Goal: Task Accomplishment & Management: Use online tool/utility

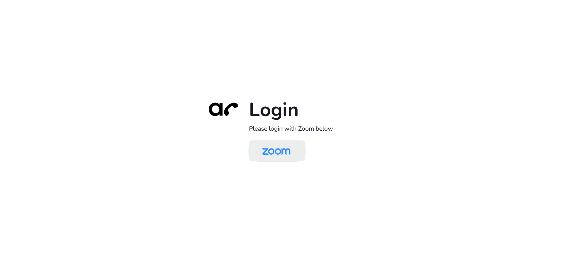
click at [284, 156] on img at bounding box center [276, 151] width 41 height 19
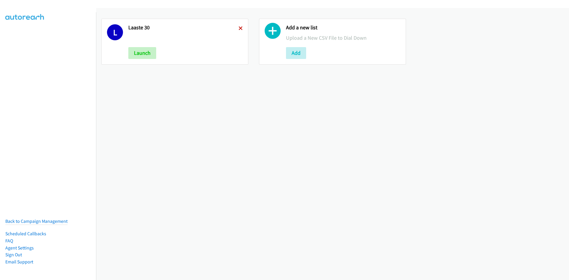
click at [240, 27] on icon at bounding box center [241, 29] width 4 height 4
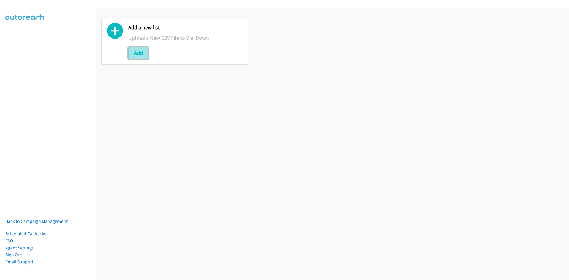
click at [134, 52] on button "Add" at bounding box center [138, 53] width 20 height 12
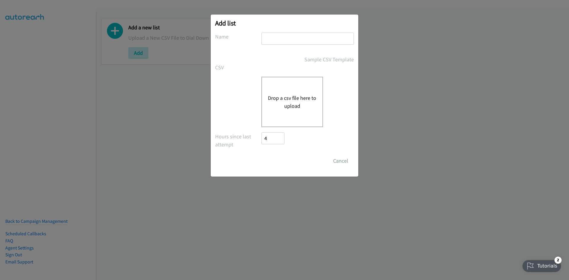
click at [279, 42] on input "text" at bounding box center [308, 39] width 93 height 12
type input "FortyNet"
click at [297, 111] on div "Drop a csv file here to upload" at bounding box center [293, 102] width 62 height 50
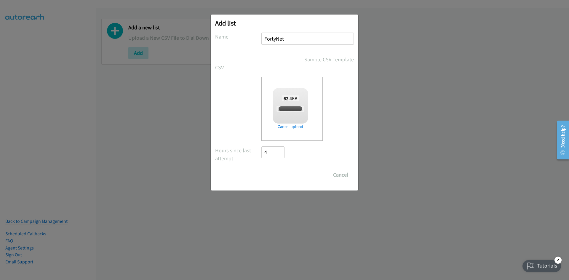
checkbox input "true"
click at [276, 176] on input "Save List" at bounding box center [277, 175] width 31 height 12
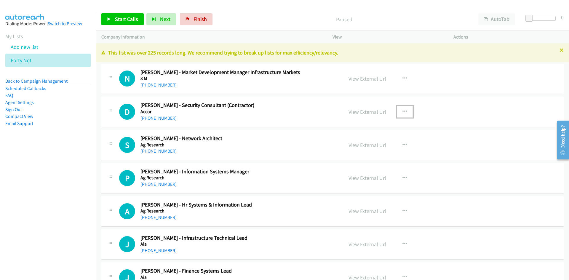
click at [404, 111] on icon "button" at bounding box center [405, 111] width 5 height 5
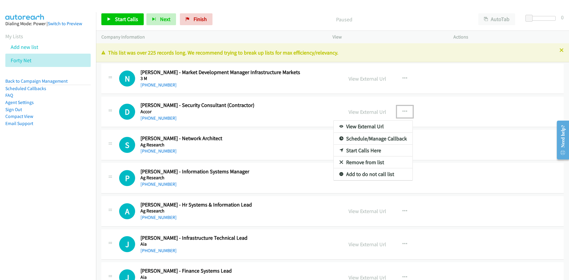
click at [362, 152] on link "Start Calls Here" at bounding box center [373, 151] width 79 height 12
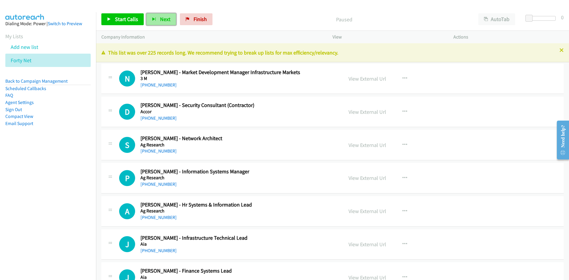
click at [164, 14] on button "Next" at bounding box center [161, 19] width 30 height 12
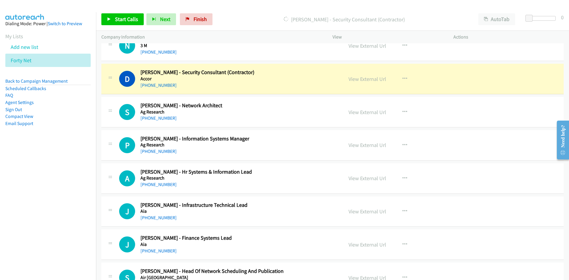
scroll to position [59, 0]
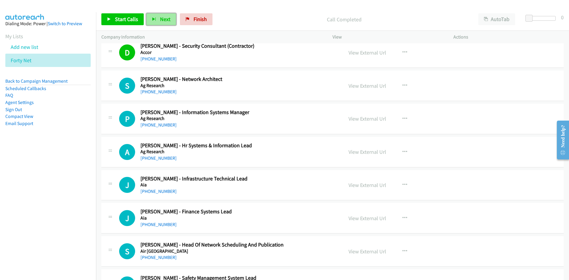
click at [164, 19] on span "Next" at bounding box center [165, 19] width 10 height 7
drag, startPoint x: 162, startPoint y: 20, endPoint x: 267, endPoint y: 92, distance: 127.2
click at [162, 20] on span "Next" at bounding box center [165, 19] width 10 height 7
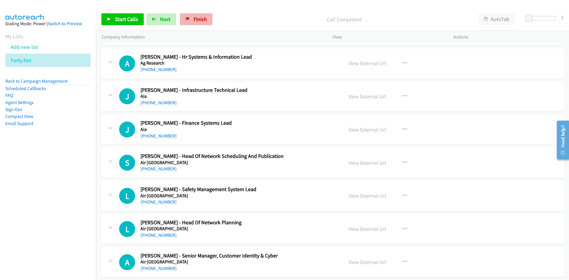
scroll to position [148, 0]
click at [165, 18] on span "Next" at bounding box center [165, 19] width 10 height 7
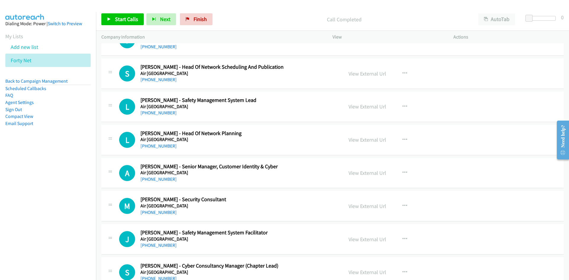
scroll to position [267, 0]
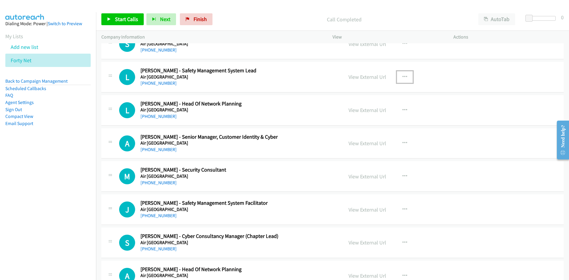
click at [404, 77] on icon "button" at bounding box center [405, 77] width 5 height 5
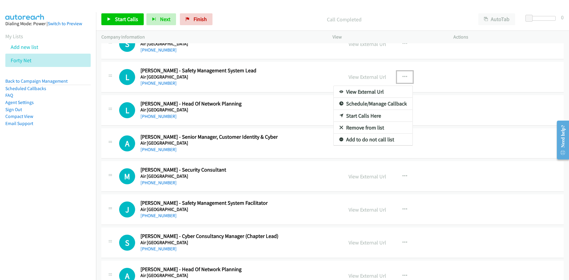
click at [362, 116] on link "Start Calls Here" at bounding box center [373, 116] width 79 height 12
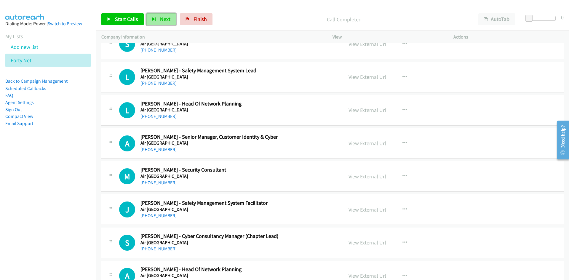
click at [164, 19] on span "Next" at bounding box center [165, 19] width 10 height 7
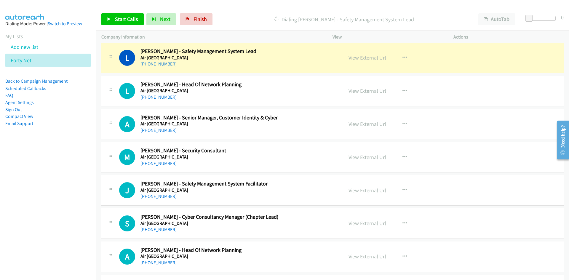
scroll to position [297, 0]
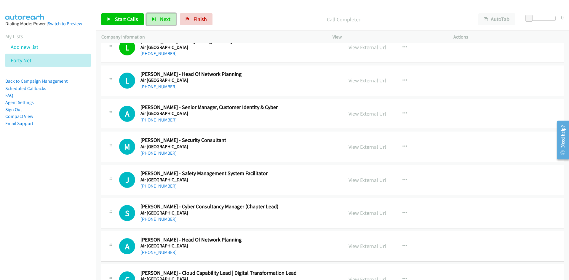
drag, startPoint x: 158, startPoint y: 17, endPoint x: 196, endPoint y: 47, distance: 48.2
click at [158, 18] on button "Next" at bounding box center [161, 19] width 30 height 12
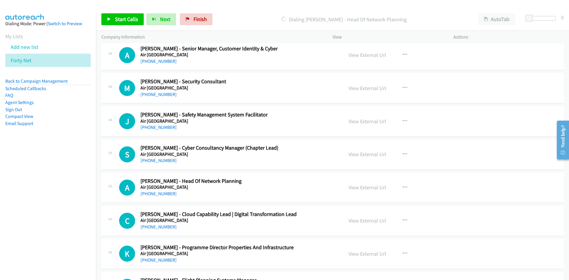
scroll to position [356, 0]
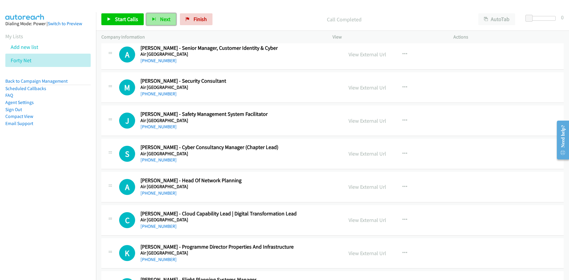
drag, startPoint x: 155, startPoint y: 20, endPoint x: 248, endPoint y: 57, distance: 100.2
click at [155, 20] on icon "button" at bounding box center [154, 19] width 4 height 4
drag, startPoint x: 164, startPoint y: 19, endPoint x: 177, endPoint y: 33, distance: 18.7
click at [164, 19] on span "Next" at bounding box center [165, 19] width 10 height 7
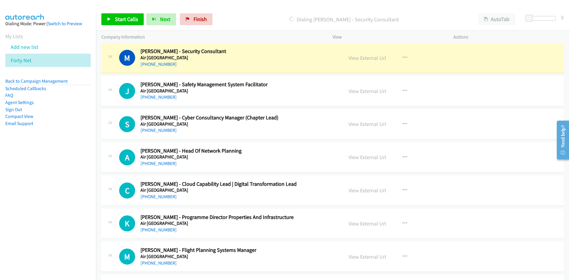
scroll to position [415, 0]
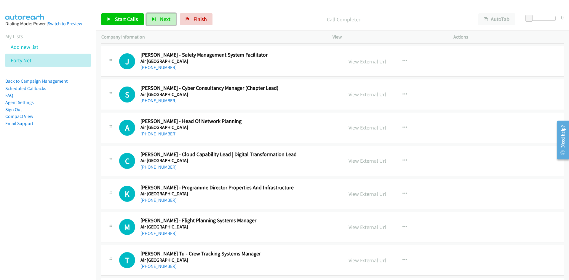
drag, startPoint x: 160, startPoint y: 25, endPoint x: 164, endPoint y: 28, distance: 5.5
click at [160, 25] on button "Next" at bounding box center [161, 19] width 30 height 12
click at [161, 17] on span "Next" at bounding box center [165, 19] width 10 height 7
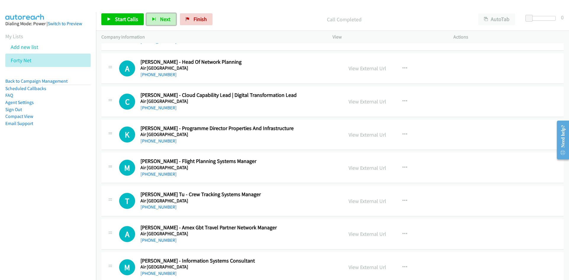
scroll to position [445, 0]
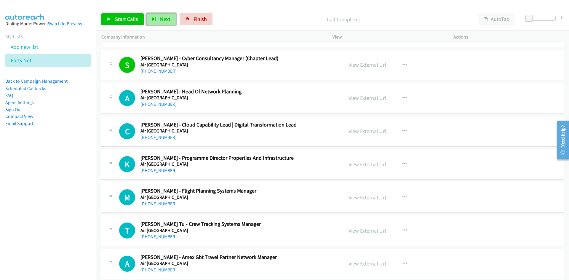
drag, startPoint x: 168, startPoint y: 22, endPoint x: 251, endPoint y: 77, distance: 99.4
click at [168, 22] on span "Next" at bounding box center [165, 19] width 10 height 7
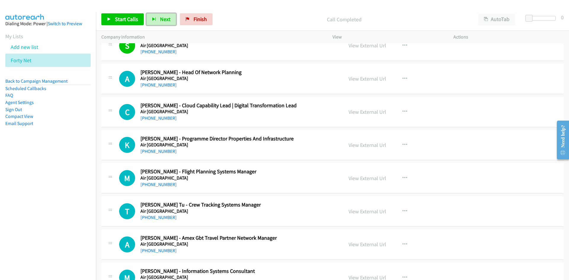
scroll to position [474, 0]
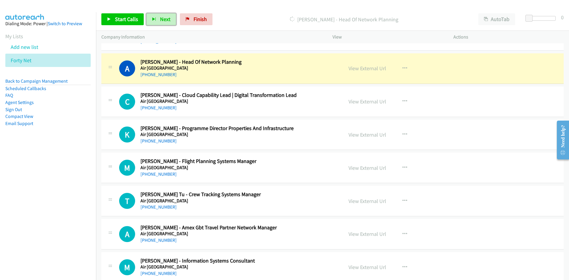
click at [367, 66] on link "View External Url" at bounding box center [368, 68] width 38 height 7
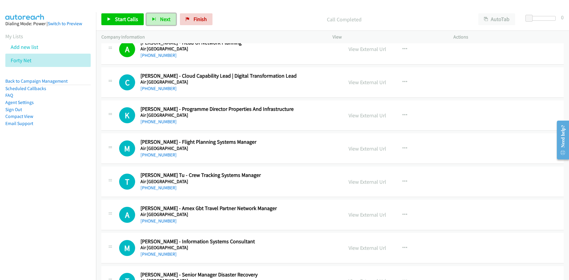
scroll to position [504, 0]
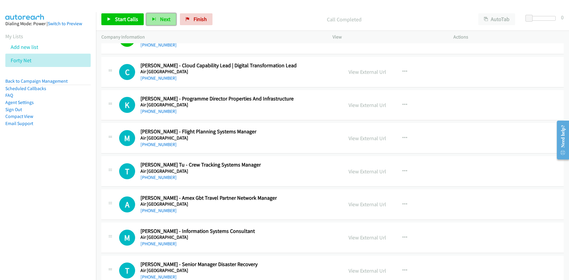
click at [169, 22] on button "Next" at bounding box center [161, 19] width 30 height 12
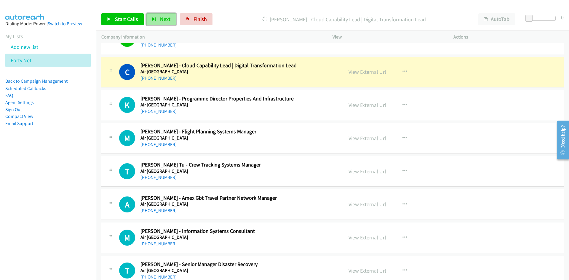
drag, startPoint x: 166, startPoint y: 19, endPoint x: 257, endPoint y: 61, distance: 99.5
click at [166, 19] on span "Next" at bounding box center [165, 19] width 10 height 7
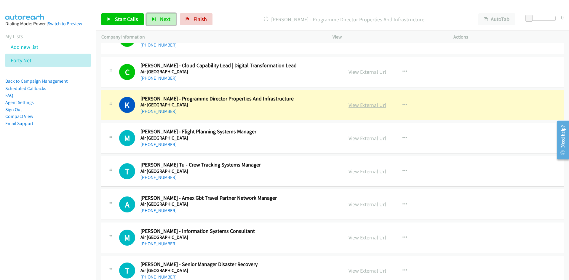
click at [372, 103] on link "View External Url" at bounding box center [368, 105] width 38 height 7
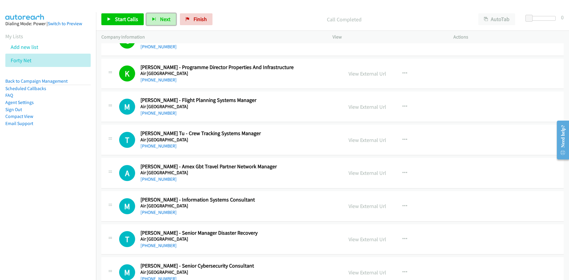
scroll to position [563, 0]
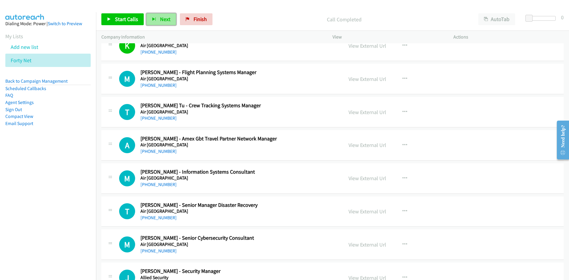
click at [159, 19] on button "Next" at bounding box center [161, 19] width 30 height 12
click at [403, 179] on icon "button" at bounding box center [405, 178] width 5 height 5
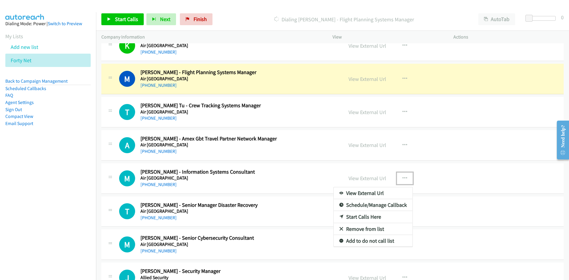
click at [359, 219] on link "Start Calls Here" at bounding box center [373, 217] width 79 height 12
drag, startPoint x: 163, startPoint y: 17, endPoint x: 160, endPoint y: 2, distance: 15.8
click at [163, 17] on span "Next" at bounding box center [165, 19] width 10 height 7
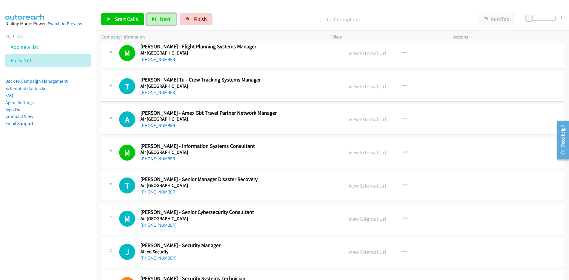
scroll to position [623, 0]
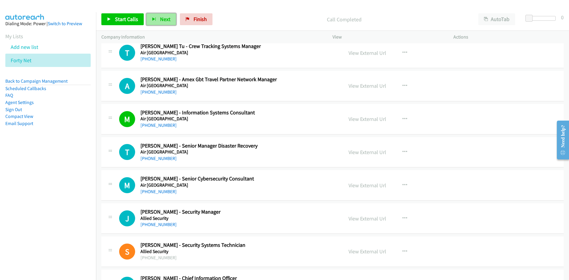
click at [161, 15] on button "Next" at bounding box center [161, 19] width 30 height 12
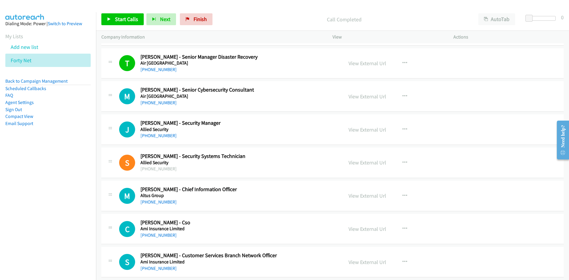
scroll to position [741, 0]
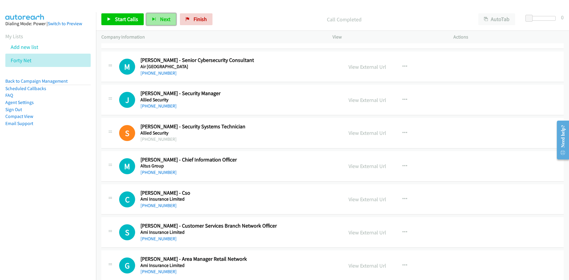
click at [165, 14] on button "Next" at bounding box center [161, 19] width 30 height 12
drag, startPoint x: 165, startPoint y: 24, endPoint x: 178, endPoint y: 35, distance: 16.9
click at [165, 24] on button "Next" at bounding box center [161, 19] width 30 height 12
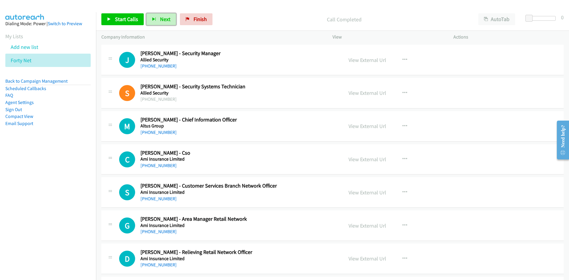
scroll to position [771, 0]
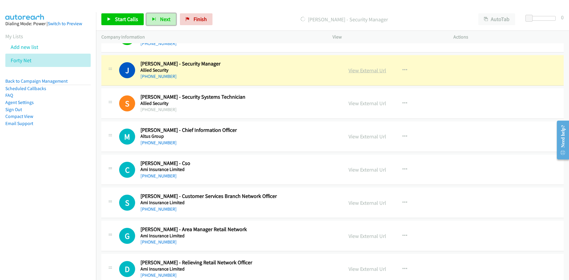
drag, startPoint x: 371, startPoint y: 69, endPoint x: 369, endPoint y: 74, distance: 5.0
click at [371, 69] on link "View External Url" at bounding box center [368, 70] width 38 height 7
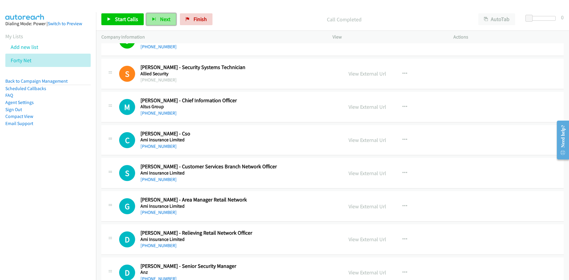
click at [167, 20] on span "Next" at bounding box center [165, 19] width 10 height 7
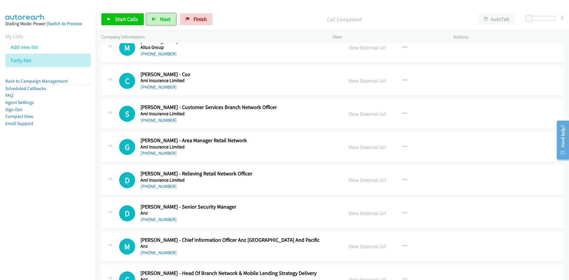
scroll to position [830, 0]
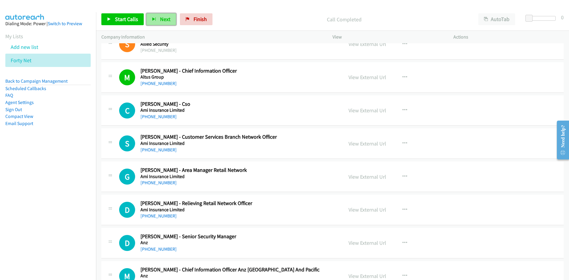
drag, startPoint x: 160, startPoint y: 20, endPoint x: 246, endPoint y: 74, distance: 100.7
click at [160, 20] on span "Next" at bounding box center [165, 19] width 10 height 7
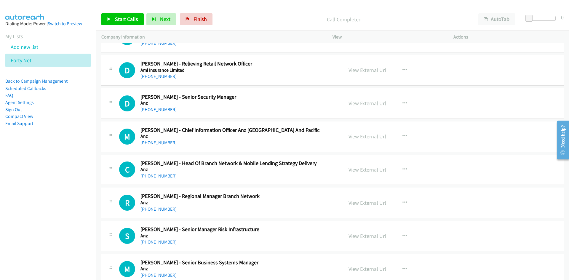
scroll to position [979, 0]
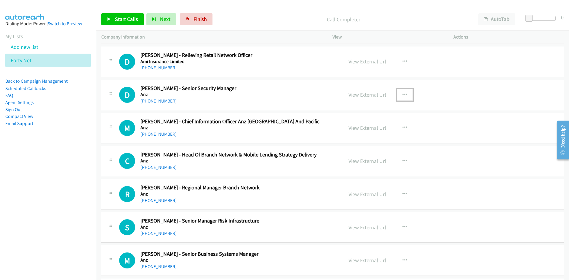
click at [403, 94] on icon "button" at bounding box center [405, 95] width 5 height 5
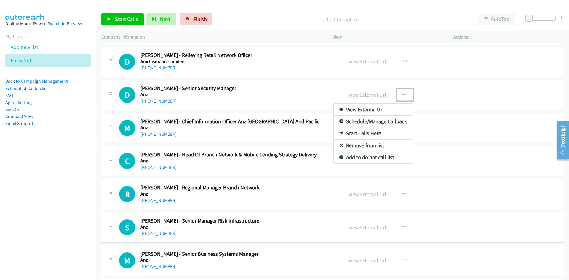
click at [361, 133] on link "Start Calls Here" at bounding box center [373, 134] width 79 height 12
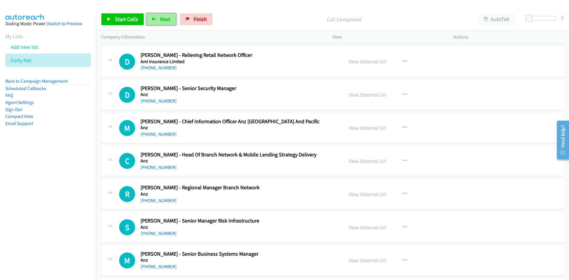
click at [161, 15] on button "Next" at bounding box center [161, 19] width 30 height 12
click at [162, 17] on span "Next" at bounding box center [165, 19] width 10 height 7
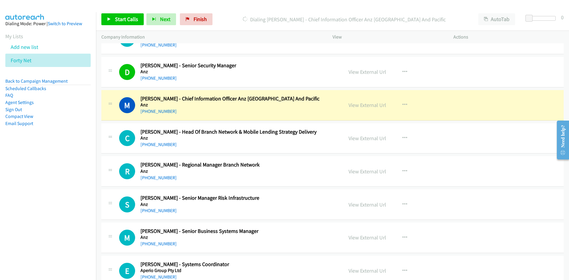
scroll to position [1008, 0]
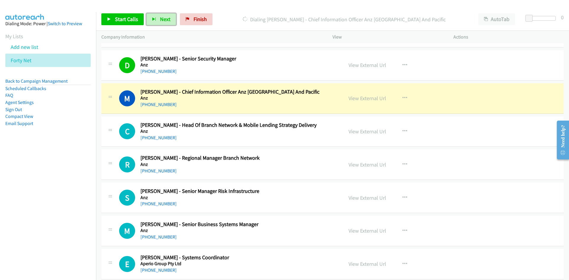
drag, startPoint x: 368, startPoint y: 97, endPoint x: 329, endPoint y: 211, distance: 121.1
click at [368, 97] on link "View External Url" at bounding box center [368, 98] width 38 height 7
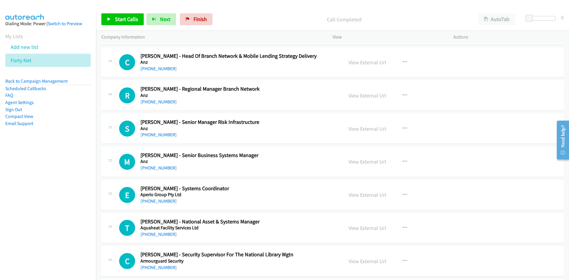
scroll to position [1068, 0]
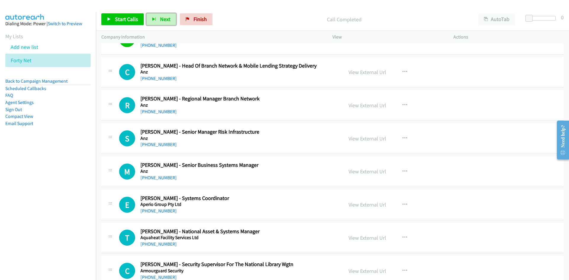
drag, startPoint x: 161, startPoint y: 20, endPoint x: 302, endPoint y: 114, distance: 169.8
click at [161, 20] on span "Next" at bounding box center [165, 19] width 10 height 7
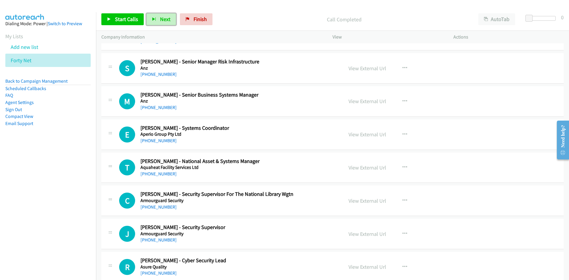
scroll to position [1157, 0]
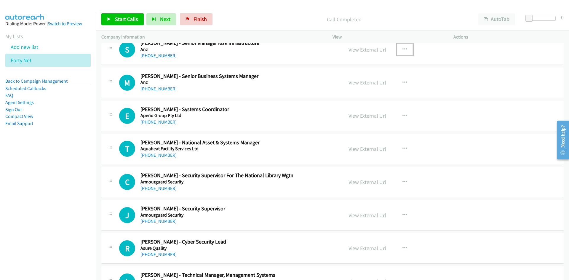
click at [403, 48] on icon "button" at bounding box center [405, 49] width 5 height 5
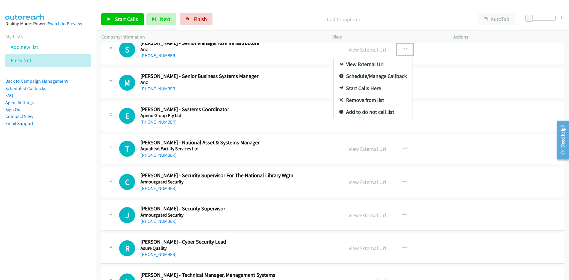
click at [360, 90] on link "Start Calls Here" at bounding box center [373, 88] width 79 height 12
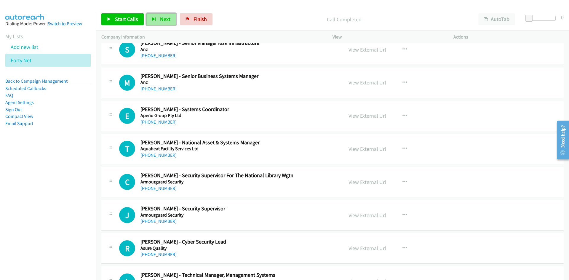
click at [163, 16] on span "Next" at bounding box center [165, 19] width 10 height 7
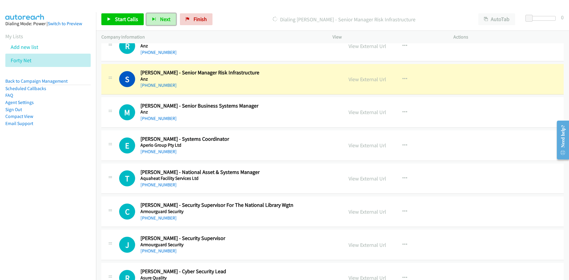
drag, startPoint x: 365, startPoint y: 78, endPoint x: 365, endPoint y: 117, distance: 38.6
click at [365, 78] on link "View External Url" at bounding box center [368, 79] width 38 height 7
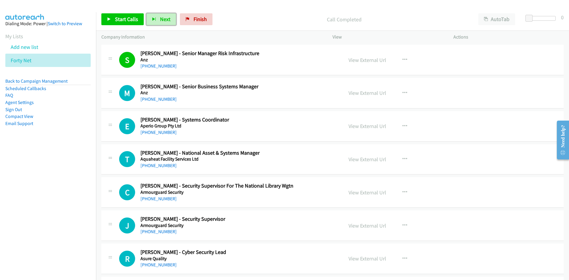
scroll to position [1157, 0]
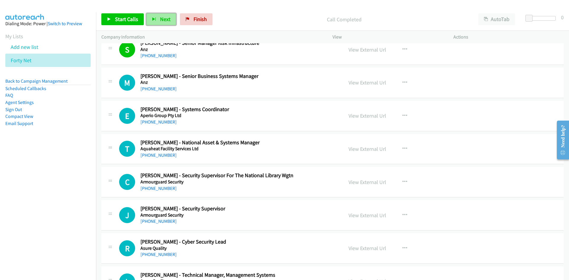
click at [164, 18] on span "Next" at bounding box center [165, 19] width 10 height 7
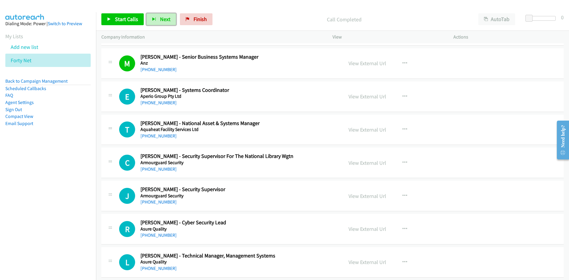
scroll to position [1186, 0]
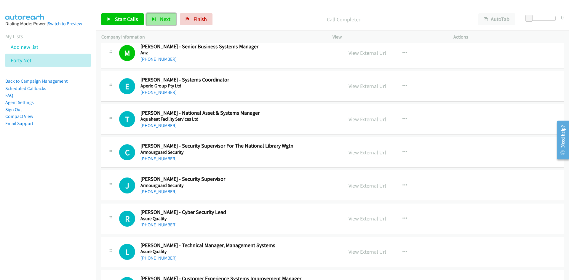
click at [164, 20] on span "Next" at bounding box center [165, 19] width 10 height 7
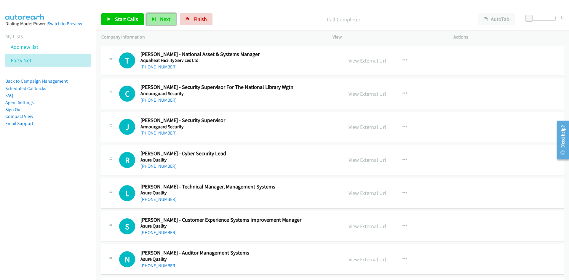
scroll to position [1246, 0]
click at [161, 18] on span "Next" at bounding box center [165, 19] width 10 height 7
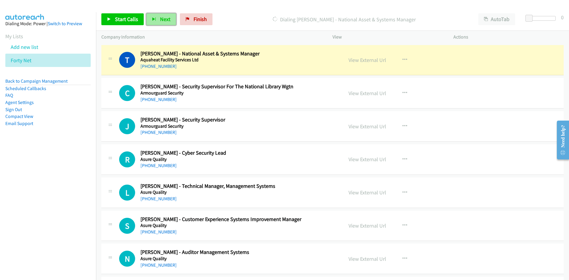
click at [160, 21] on span "Next" at bounding box center [165, 19] width 10 height 7
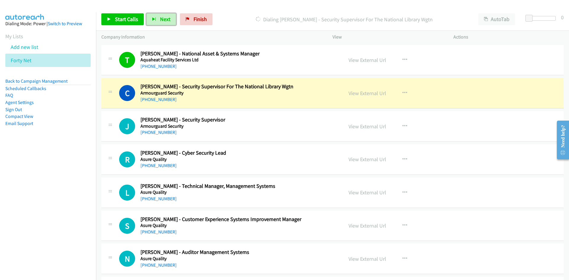
drag, startPoint x: 371, startPoint y: 95, endPoint x: 366, endPoint y: 102, distance: 8.2
click at [371, 95] on link "View External Url" at bounding box center [368, 93] width 38 height 7
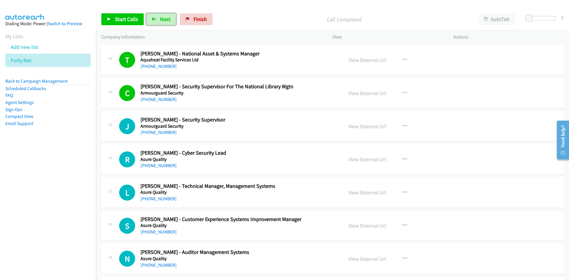
scroll to position [1305, 0]
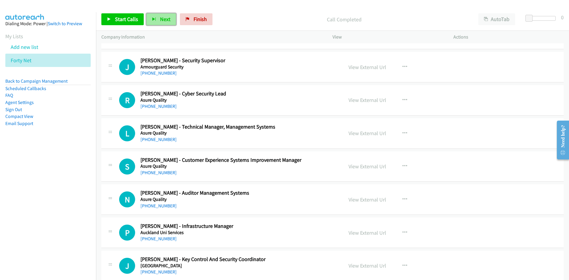
click at [161, 17] on span "Next" at bounding box center [165, 19] width 10 height 7
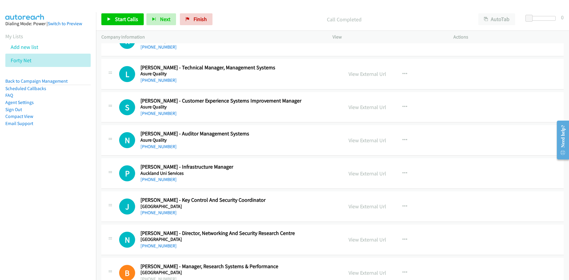
scroll to position [1335, 0]
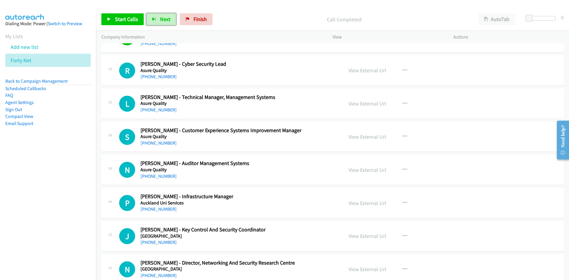
click at [160, 22] on span "Next" at bounding box center [165, 19] width 10 height 7
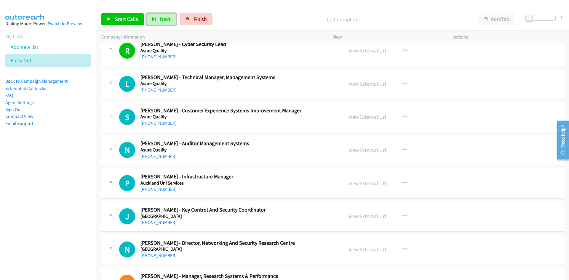
scroll to position [1364, 0]
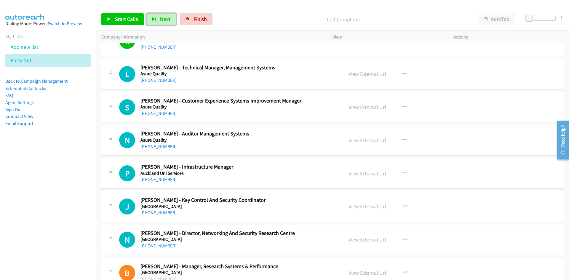
click at [167, 22] on span "Next" at bounding box center [165, 19] width 10 height 7
drag, startPoint x: 166, startPoint y: 18, endPoint x: 278, endPoint y: 78, distance: 127.1
click at [166, 18] on span "Next" at bounding box center [165, 19] width 10 height 7
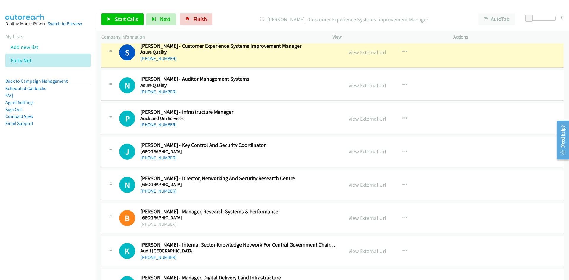
scroll to position [1453, 0]
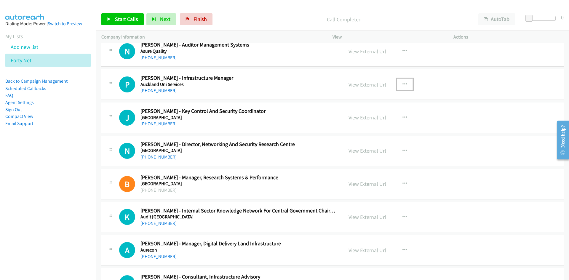
click at [403, 85] on icon "button" at bounding box center [405, 84] width 5 height 5
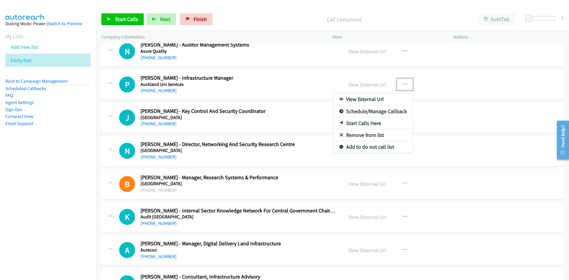
click at [359, 122] on link "Start Calls Here" at bounding box center [373, 123] width 79 height 12
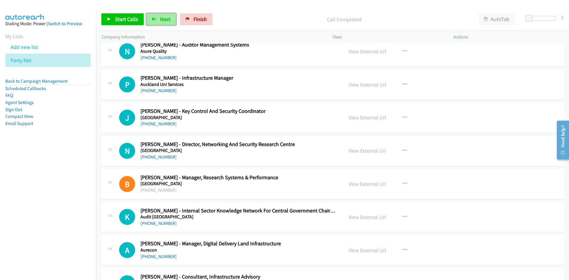
click at [150, 17] on button "Next" at bounding box center [161, 19] width 30 height 12
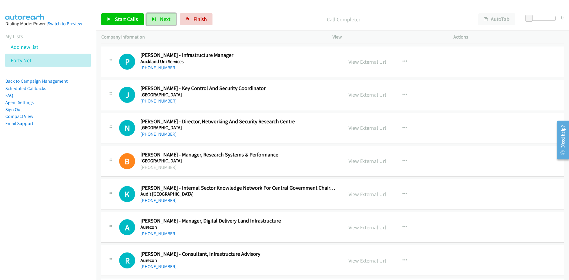
scroll to position [1483, 0]
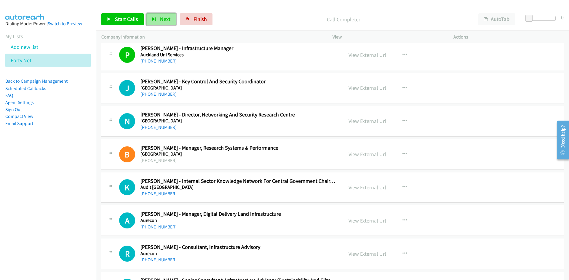
drag, startPoint x: 162, startPoint y: 15, endPoint x: 196, endPoint y: 56, distance: 53.5
click at [162, 15] on button "Next" at bounding box center [161, 19] width 30 height 12
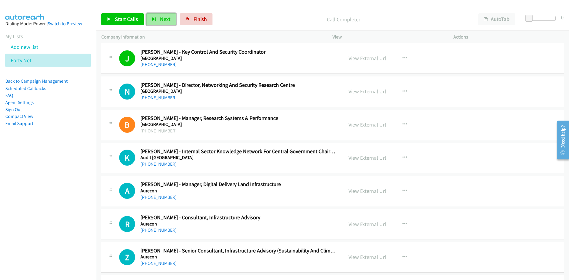
click at [168, 17] on span "Next" at bounding box center [165, 19] width 10 height 7
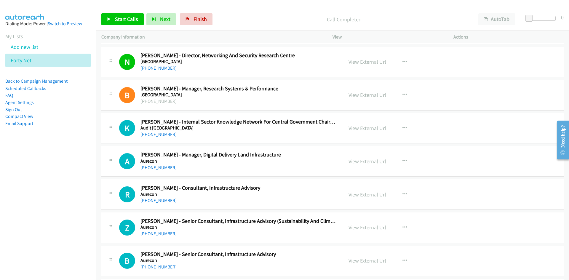
scroll to position [1601, 0]
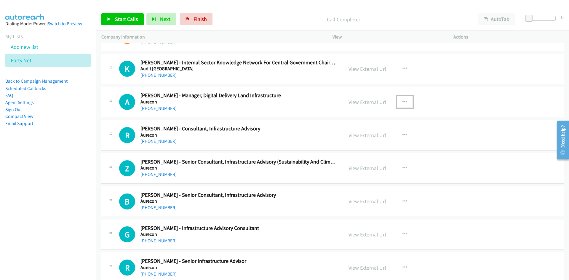
click at [405, 102] on button "button" at bounding box center [405, 102] width 16 height 12
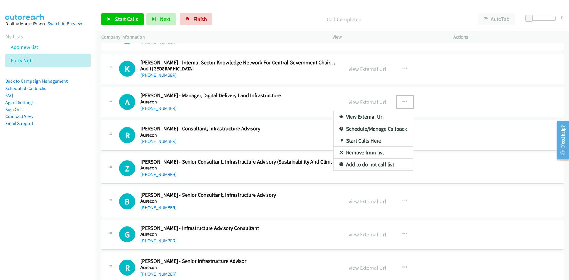
click at [362, 140] on link "Start Calls Here" at bounding box center [373, 141] width 79 height 12
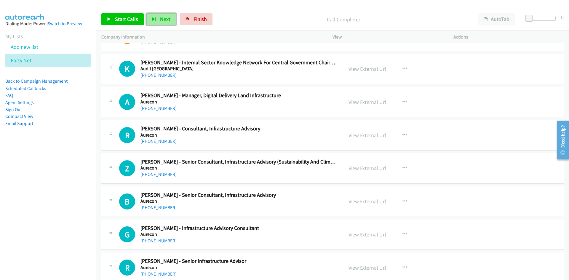
click at [157, 22] on button "Next" at bounding box center [161, 19] width 30 height 12
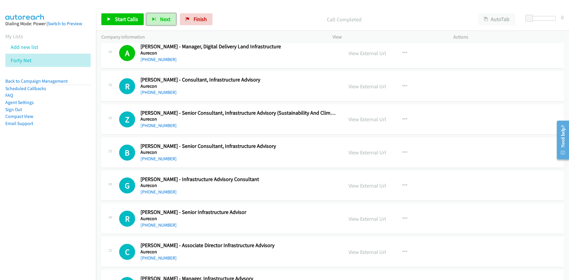
scroll to position [1661, 0]
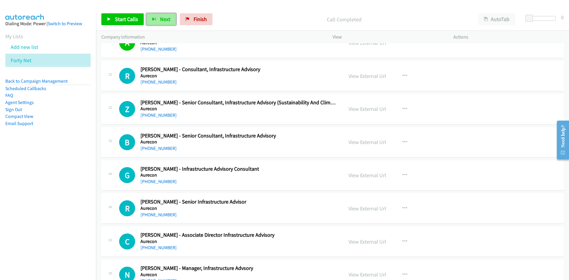
click at [160, 18] on span "Next" at bounding box center [165, 19] width 10 height 7
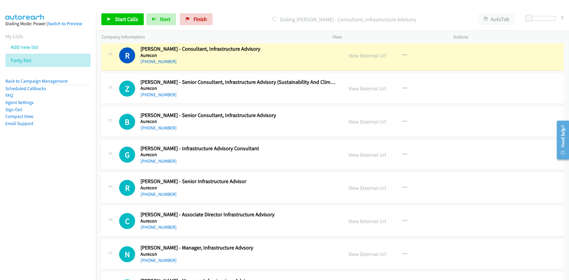
scroll to position [1690, 0]
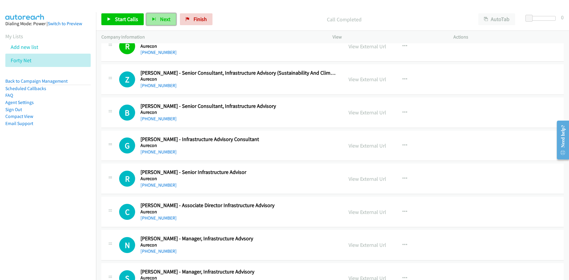
click at [166, 15] on button "Next" at bounding box center [161, 19] width 30 height 12
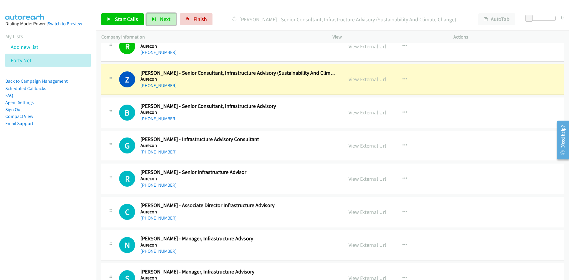
drag, startPoint x: 370, startPoint y: 81, endPoint x: 369, endPoint y: 92, distance: 10.7
click at [370, 81] on link "View External Url" at bounding box center [368, 79] width 38 height 7
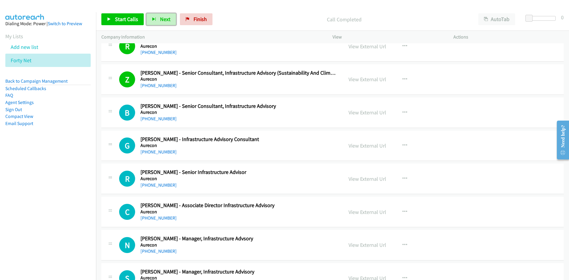
scroll to position [1720, 0]
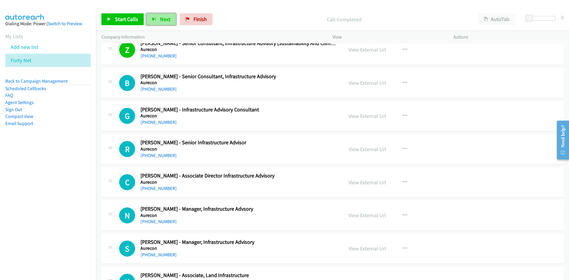
click at [166, 20] on span "Next" at bounding box center [165, 19] width 10 height 7
drag, startPoint x: 167, startPoint y: 19, endPoint x: 201, endPoint y: 56, distance: 50.6
click at [167, 19] on span "Next" at bounding box center [165, 19] width 10 height 7
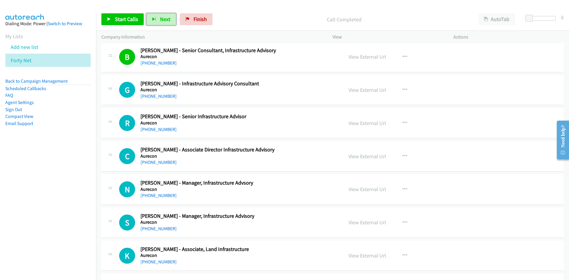
scroll to position [1779, 0]
drag, startPoint x: 165, startPoint y: 15, endPoint x: 157, endPoint y: 18, distance: 8.4
click at [165, 15] on button "Next" at bounding box center [161, 19] width 30 height 12
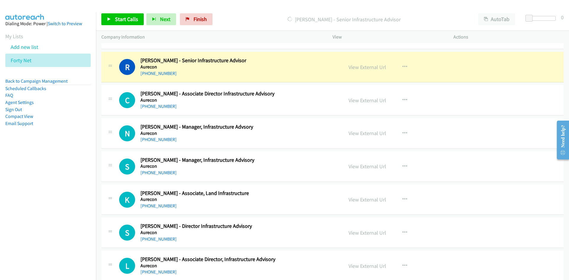
scroll to position [1809, 0]
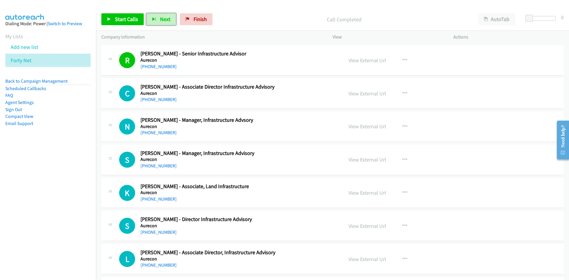
drag, startPoint x: 165, startPoint y: 21, endPoint x: 105, endPoint y: 0, distance: 63.8
click at [165, 21] on span "Next" at bounding box center [165, 19] width 10 height 7
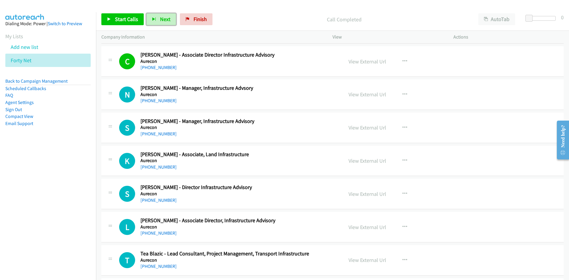
scroll to position [1868, 0]
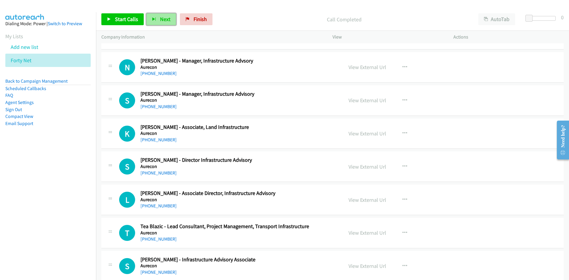
click at [165, 23] on button "Next" at bounding box center [161, 19] width 30 height 12
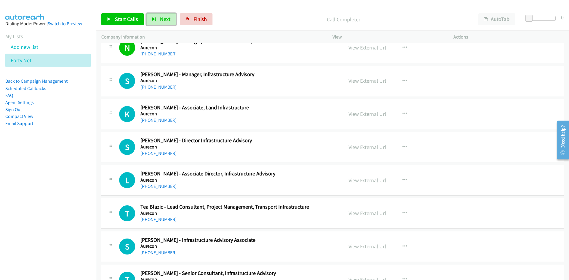
scroll to position [1898, 0]
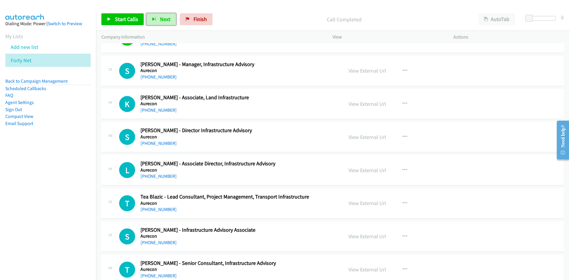
drag, startPoint x: 152, startPoint y: 21, endPoint x: 185, endPoint y: 46, distance: 40.8
click at [152, 21] on icon "button" at bounding box center [154, 19] width 4 height 4
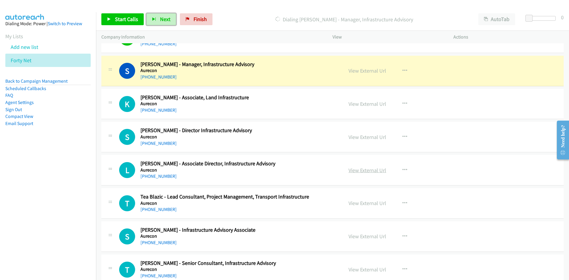
drag, startPoint x: 362, startPoint y: 71, endPoint x: 367, endPoint y: 171, distance: 100.9
click at [362, 71] on link "View External Url" at bounding box center [368, 70] width 38 height 7
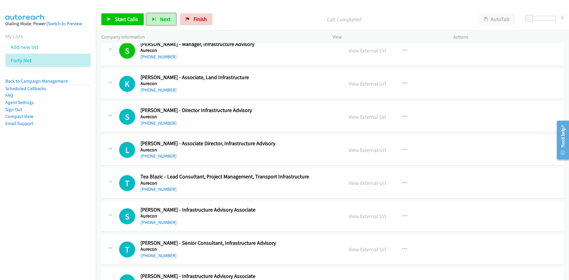
scroll to position [1928, 0]
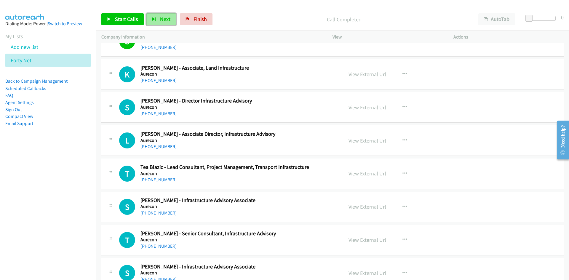
click at [159, 19] on button "Next" at bounding box center [161, 19] width 30 height 12
drag, startPoint x: 157, startPoint y: 17, endPoint x: 271, endPoint y: 101, distance: 141.6
click at [157, 17] on button "Next" at bounding box center [161, 19] width 30 height 12
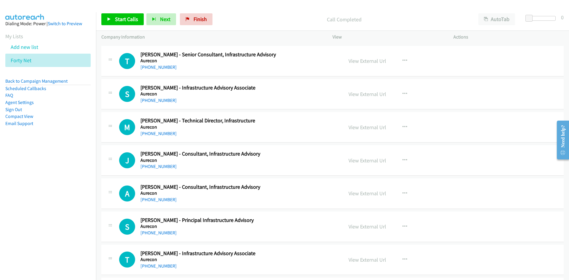
scroll to position [2165, 0]
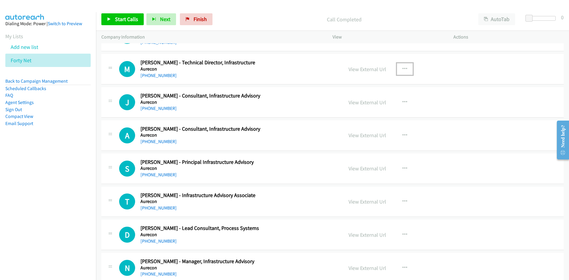
click at [403, 68] on icon "button" at bounding box center [405, 69] width 5 height 5
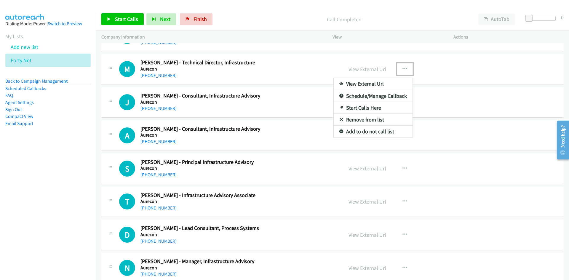
click at [362, 107] on link "Start Calls Here" at bounding box center [373, 108] width 79 height 12
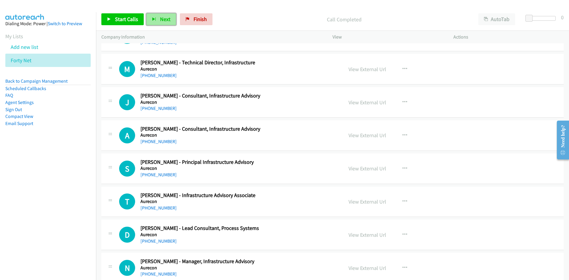
click at [162, 20] on span "Next" at bounding box center [165, 19] width 10 height 7
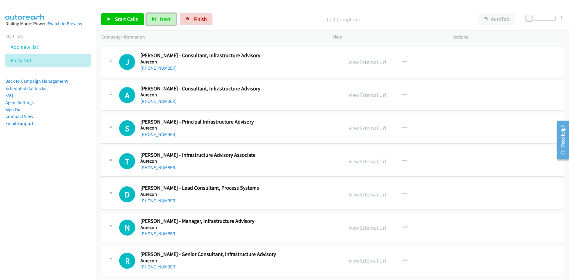
scroll to position [2195, 0]
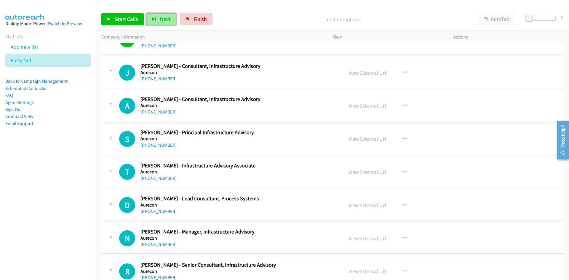
click at [162, 15] on button "Next" at bounding box center [161, 19] width 30 height 12
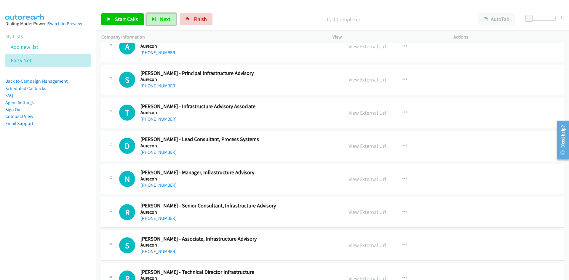
scroll to position [2224, 0]
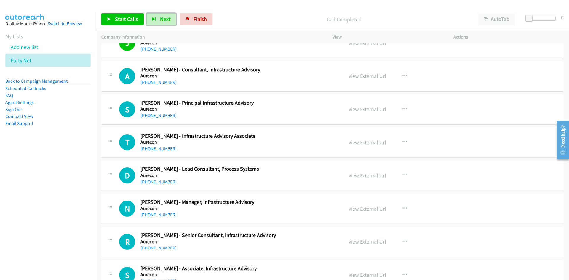
drag, startPoint x: 166, startPoint y: 20, endPoint x: 216, endPoint y: 4, distance: 53.3
click at [166, 20] on span "Next" at bounding box center [165, 19] width 10 height 7
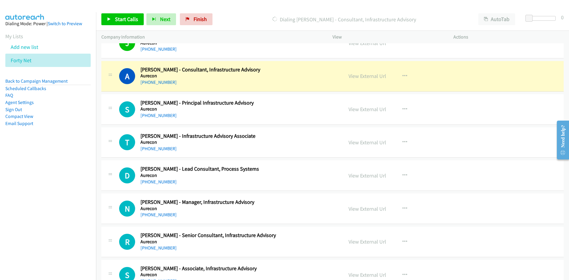
scroll to position [2254, 0]
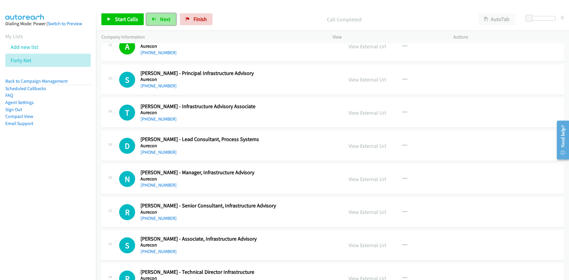
drag, startPoint x: 164, startPoint y: 20, endPoint x: 381, endPoint y: 164, distance: 260.1
click at [164, 20] on span "Next" at bounding box center [165, 19] width 10 height 7
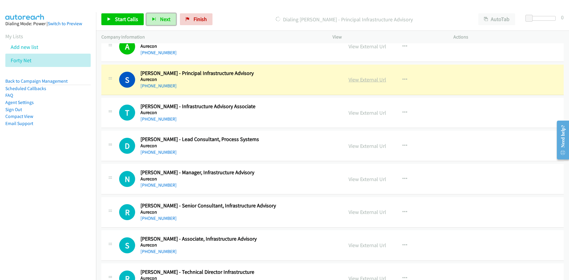
click at [354, 77] on link "View External Url" at bounding box center [368, 79] width 38 height 7
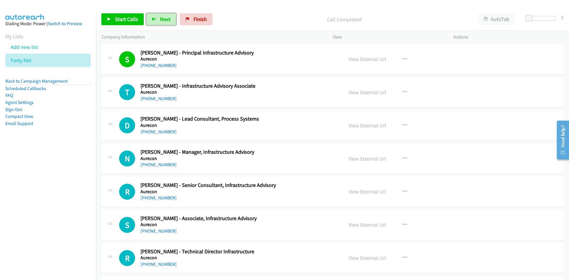
scroll to position [2283, 0]
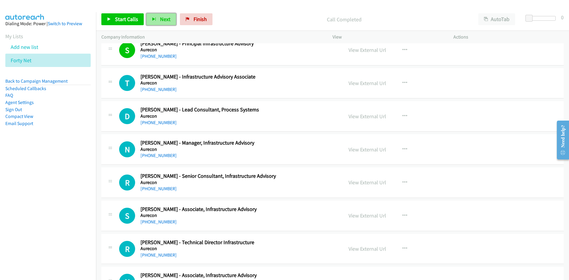
click at [160, 22] on span "Next" at bounding box center [165, 19] width 10 height 7
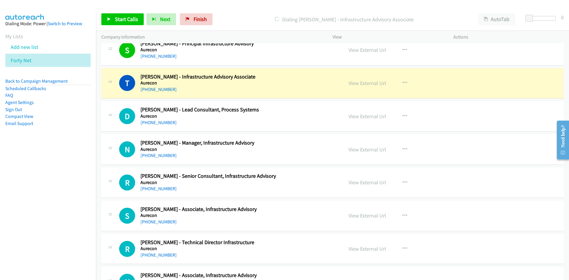
scroll to position [2343, 0]
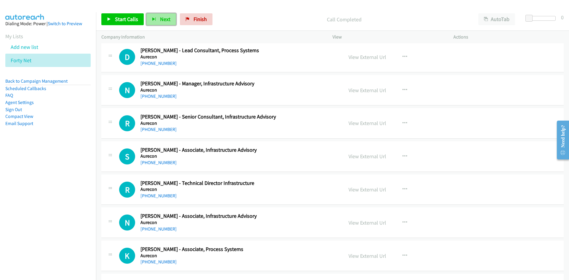
click at [167, 17] on span "Next" at bounding box center [165, 19] width 10 height 7
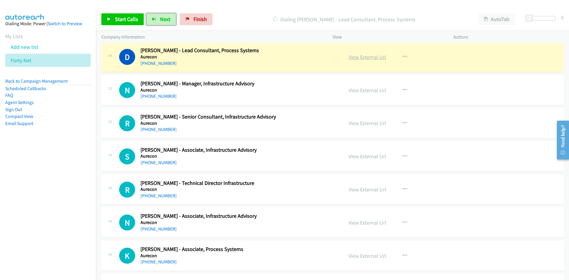
drag, startPoint x: 362, startPoint y: 56, endPoint x: 268, endPoint y: 34, distance: 96.7
click at [362, 56] on link "View External Url" at bounding box center [368, 57] width 38 height 7
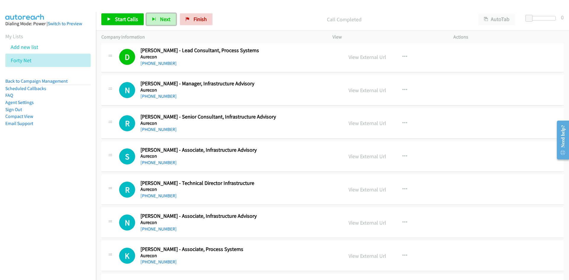
scroll to position [2432, 0]
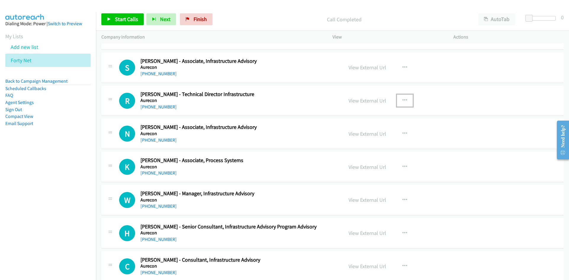
click at [403, 100] on icon "button" at bounding box center [405, 100] width 5 height 5
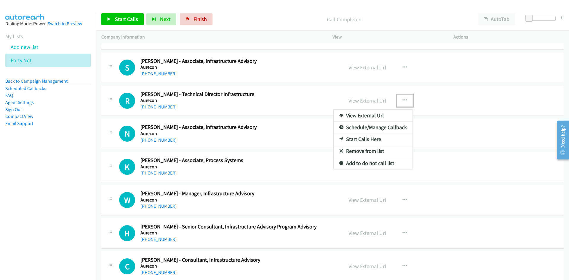
click at [363, 138] on link "Start Calls Here" at bounding box center [373, 139] width 79 height 12
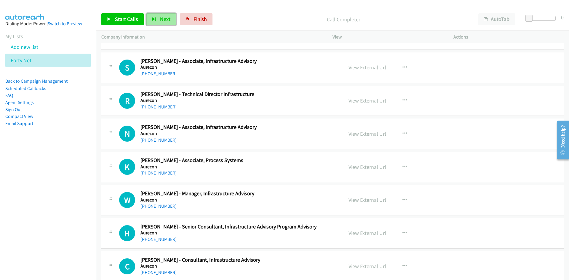
click at [162, 19] on span "Next" at bounding box center [165, 19] width 10 height 7
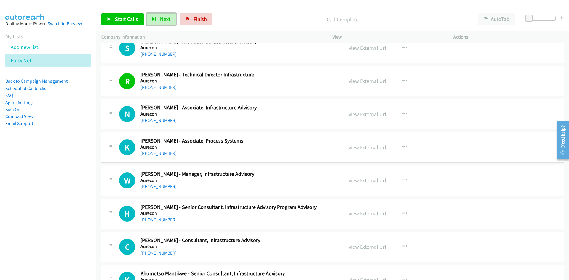
scroll to position [2461, 0]
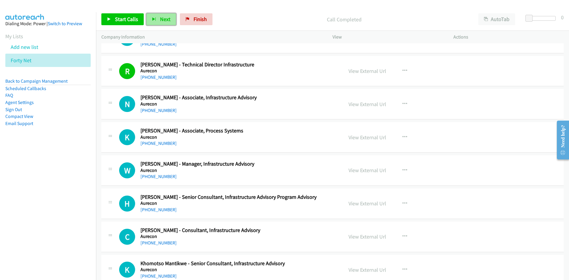
click at [163, 18] on span "Next" at bounding box center [165, 19] width 10 height 7
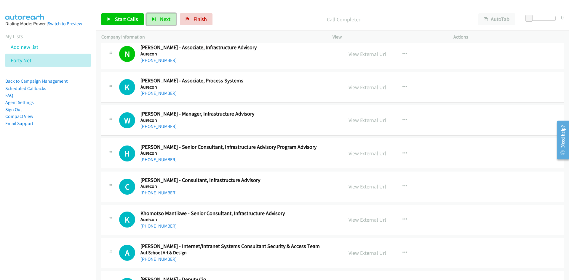
scroll to position [2521, 0]
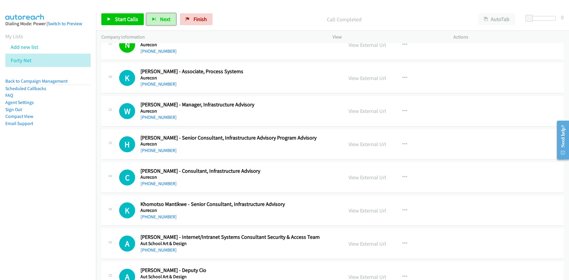
drag, startPoint x: 164, startPoint y: 17, endPoint x: 201, endPoint y: 45, distance: 47.0
click at [164, 17] on span "Next" at bounding box center [165, 19] width 10 height 7
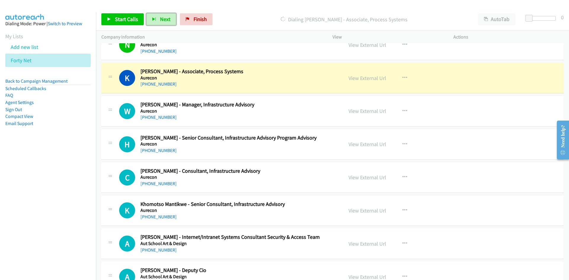
drag, startPoint x: 378, startPoint y: 74, endPoint x: 377, endPoint y: 139, distance: 65.2
click at [378, 74] on div "View External Url" at bounding box center [368, 78] width 38 height 8
click at [373, 78] on link "View External Url" at bounding box center [368, 78] width 38 height 7
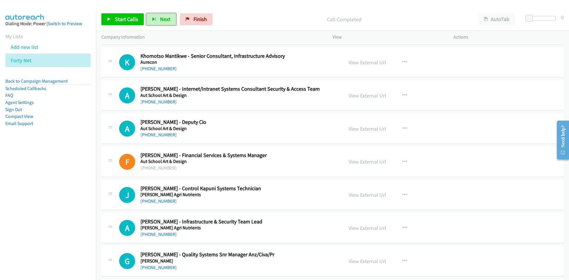
scroll to position [2699, 0]
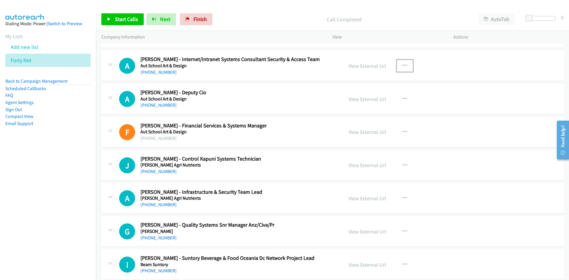
click at [404, 66] on icon "button" at bounding box center [405, 65] width 5 height 5
click at [358, 104] on link "Start Calls Here" at bounding box center [373, 105] width 79 height 12
click at [158, 16] on button "Next" at bounding box center [161, 19] width 30 height 12
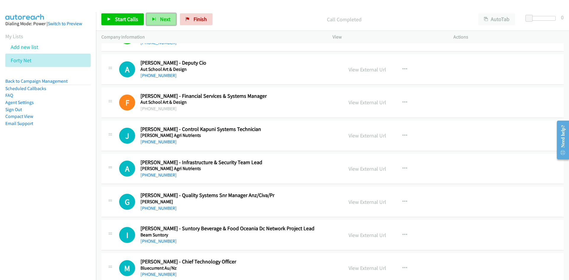
click at [165, 15] on button "Next" at bounding box center [161, 19] width 30 height 12
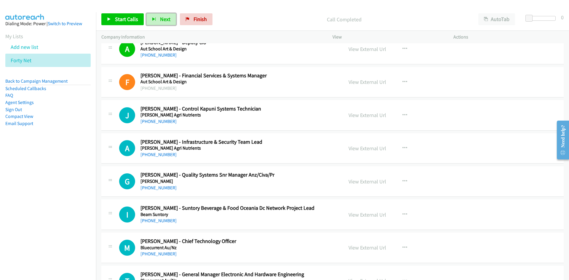
scroll to position [2758, 0]
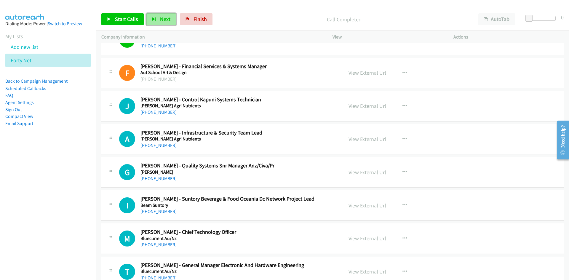
click at [162, 21] on span "Next" at bounding box center [165, 19] width 10 height 7
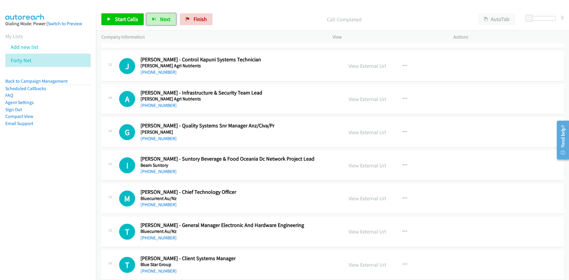
scroll to position [2788, 0]
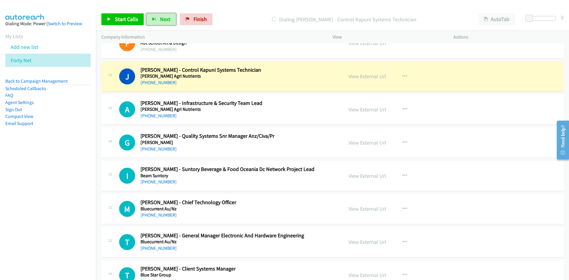
drag, startPoint x: 364, startPoint y: 77, endPoint x: 360, endPoint y: 280, distance: 202.9
drag, startPoint x: 367, startPoint y: 77, endPoint x: 365, endPoint y: 106, distance: 28.5
click at [367, 77] on link "View External Url" at bounding box center [368, 76] width 38 height 7
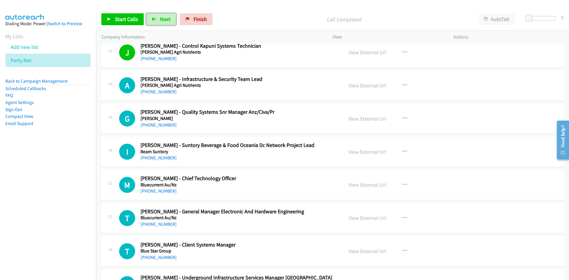
scroll to position [2817, 0]
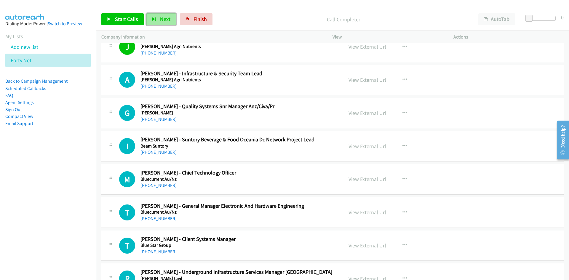
click at [163, 20] on span "Next" at bounding box center [165, 19] width 10 height 7
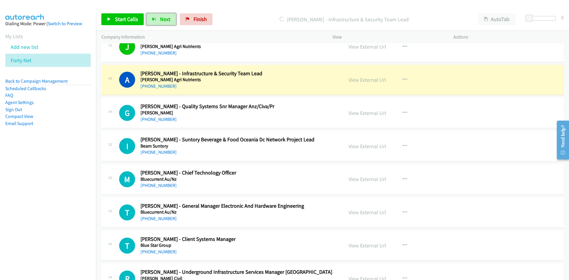
click at [164, 16] on span "Next" at bounding box center [165, 19] width 10 height 7
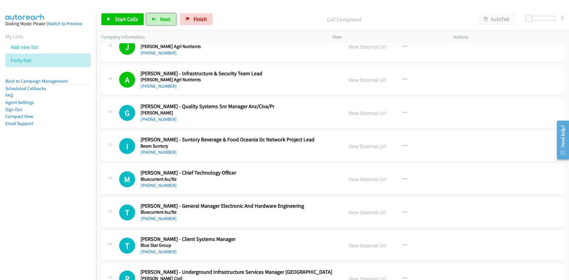
scroll to position [2847, 0]
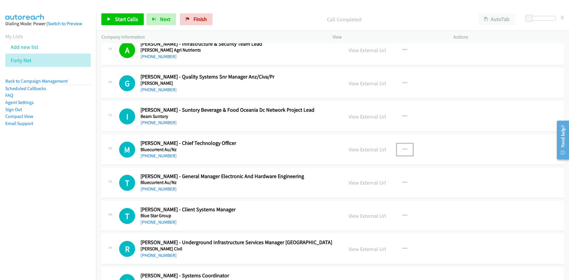
click at [405, 150] on icon "button" at bounding box center [405, 149] width 5 height 5
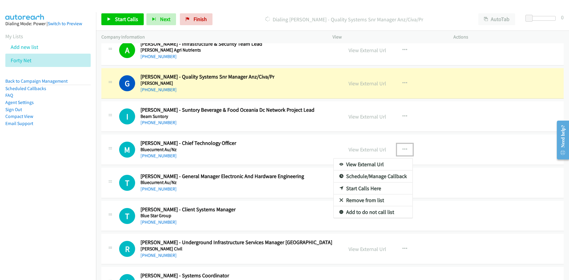
click at [360, 189] on link "Start Calls Here" at bounding box center [373, 189] width 79 height 12
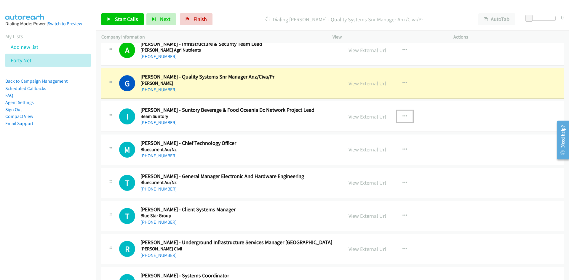
click at [406, 115] on button "button" at bounding box center [405, 117] width 16 height 12
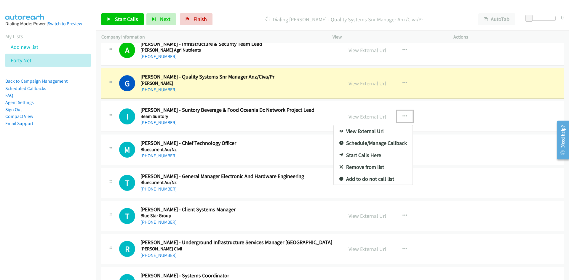
click at [357, 155] on link "Start Calls Here" at bounding box center [373, 155] width 79 height 12
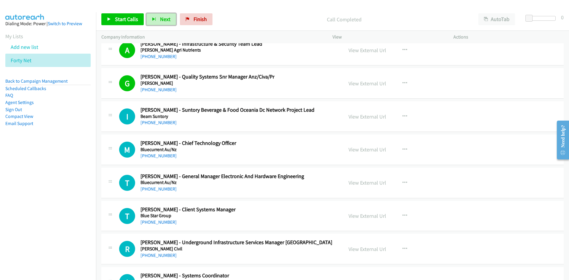
drag, startPoint x: 169, startPoint y: 19, endPoint x: 130, endPoint y: 0, distance: 43.1
click at [169, 19] on span "Next" at bounding box center [165, 19] width 10 height 7
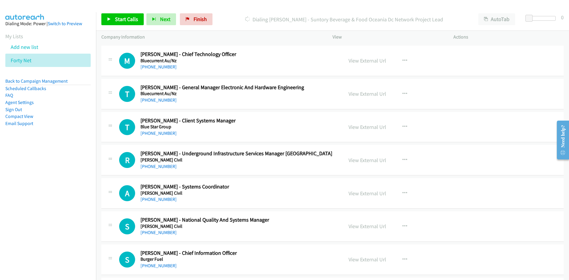
scroll to position [2877, 0]
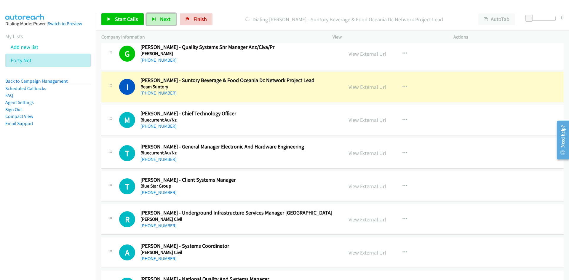
click at [362, 87] on link "View External Url" at bounding box center [368, 87] width 38 height 7
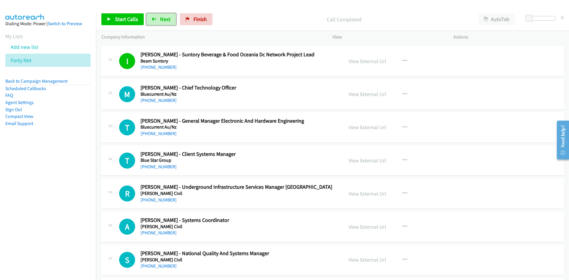
scroll to position [2936, 0]
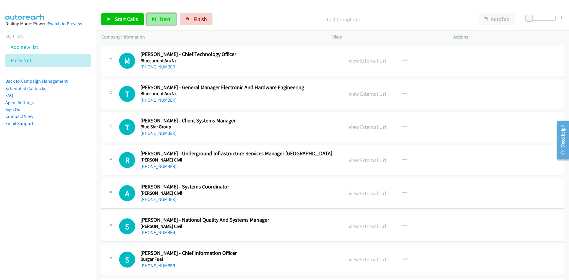
click at [165, 18] on span "Next" at bounding box center [165, 19] width 10 height 7
drag, startPoint x: 162, startPoint y: 19, endPoint x: 207, endPoint y: 57, distance: 59.1
click at [162, 19] on span "Next" at bounding box center [165, 19] width 10 height 7
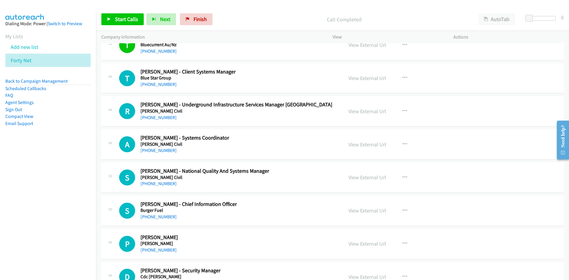
scroll to position [2995, 0]
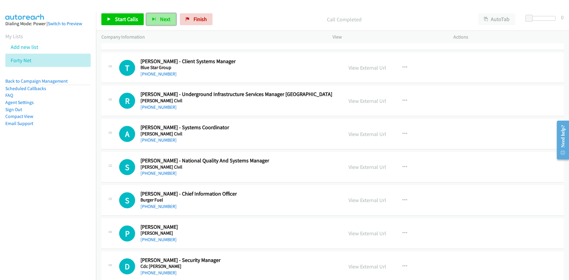
click at [162, 18] on span "Next" at bounding box center [165, 19] width 10 height 7
